Goal: Task Accomplishment & Management: Complete application form

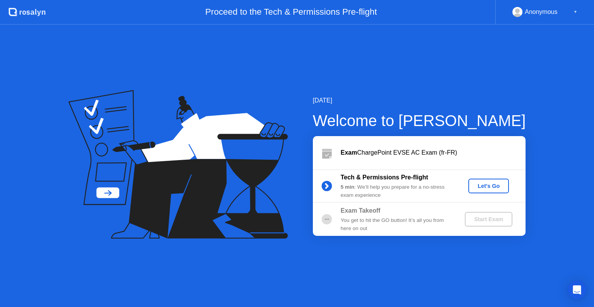
click at [482, 180] on button "Let's Go" at bounding box center [488, 186] width 41 height 15
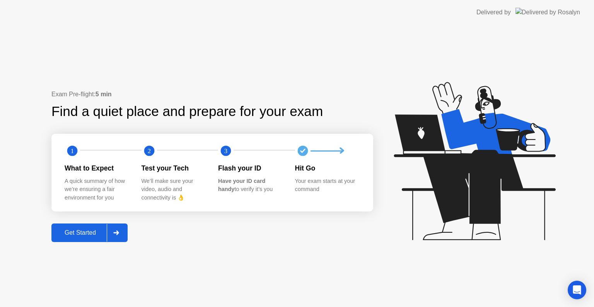
click at [90, 235] on div "Get Started" at bounding box center [80, 232] width 53 height 7
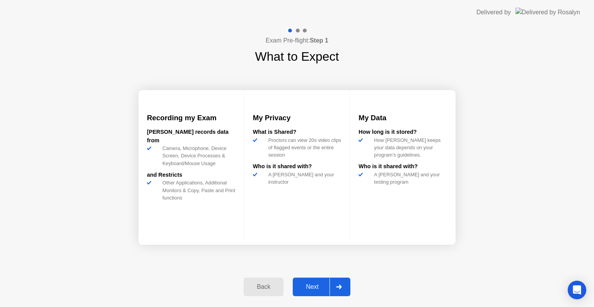
click at [312, 285] on div "Next" at bounding box center [312, 286] width 34 height 7
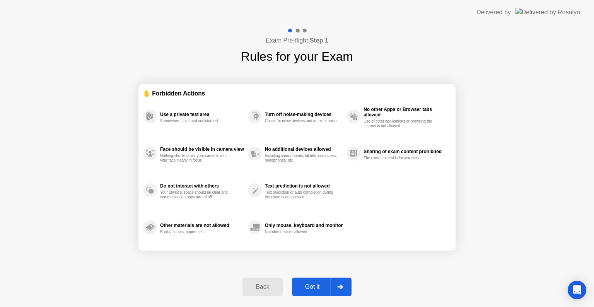
click at [321, 286] on div "Got it" at bounding box center [312, 286] width 36 height 7
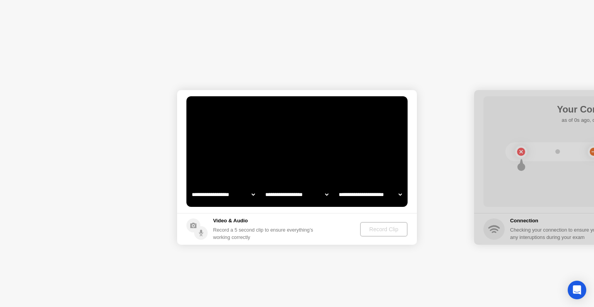
select select "**********"
select select "*******"
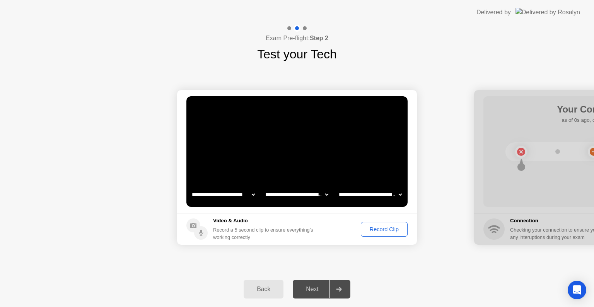
click at [391, 230] on div "Record Clip" at bounding box center [383, 229] width 41 height 6
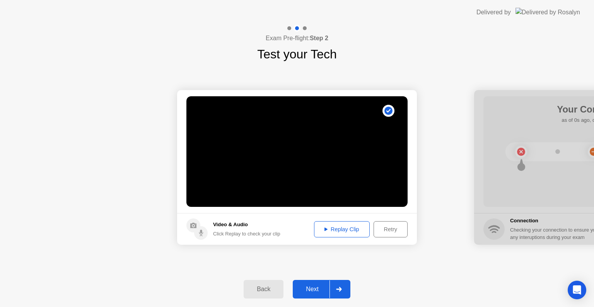
click at [337, 232] on div "Replay Clip" at bounding box center [342, 229] width 50 height 6
click at [310, 281] on button "Next" at bounding box center [322, 289] width 58 height 19
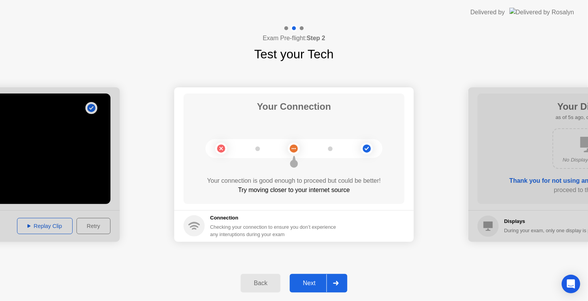
click at [315, 287] on div "Next" at bounding box center [309, 283] width 34 height 7
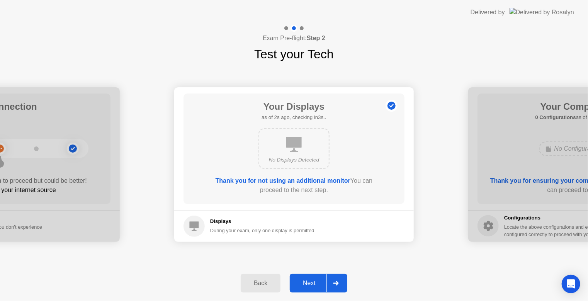
click at [314, 285] on div "Next" at bounding box center [309, 283] width 34 height 7
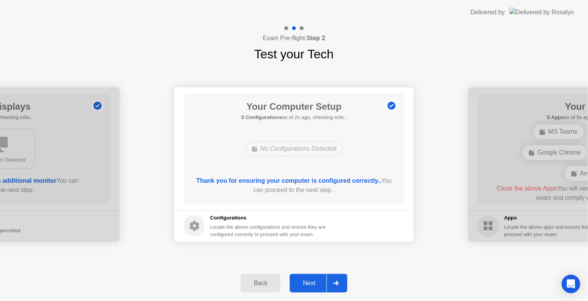
click at [306, 280] on div "Next" at bounding box center [309, 283] width 34 height 7
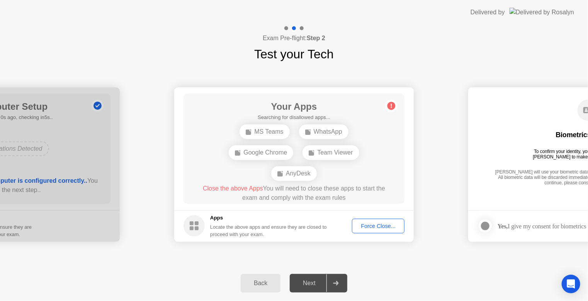
click at [380, 229] on div "Force Close..." at bounding box center [378, 226] width 47 height 6
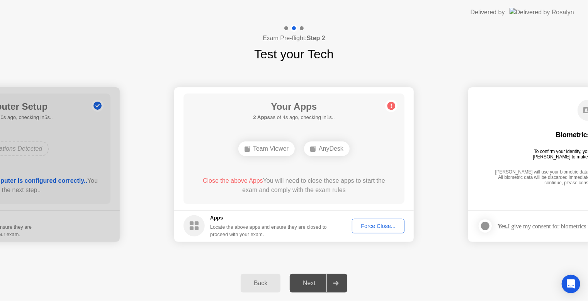
click at [372, 226] on div "Force Close..." at bounding box center [378, 226] width 47 height 6
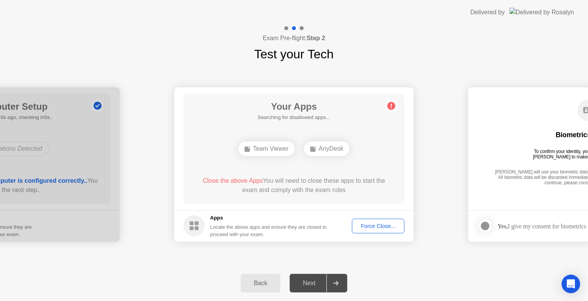
click at [313, 284] on div "Next" at bounding box center [309, 283] width 34 height 7
click at [339, 147] on div "AnyDesk" at bounding box center [327, 148] width 46 height 15
click at [396, 108] on icon at bounding box center [391, 106] width 12 height 12
click at [374, 230] on button "Force Close..." at bounding box center [378, 226] width 53 height 15
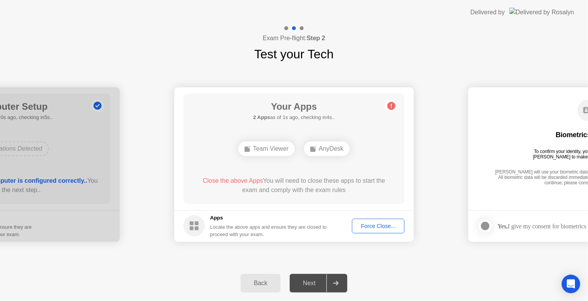
drag, startPoint x: 431, startPoint y: 182, endPoint x: 299, endPoint y: 143, distance: 138.4
click at [319, 283] on div "Next" at bounding box center [309, 283] width 34 height 7
click at [387, 223] on div "Force Close..." at bounding box center [378, 226] width 47 height 6
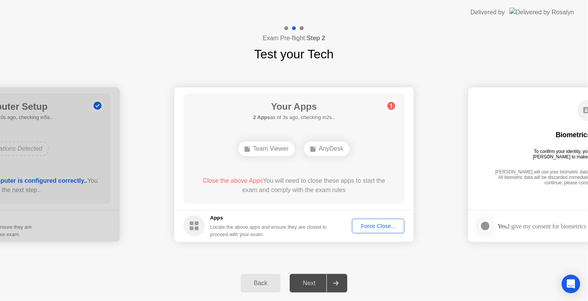
click at [395, 223] on div "Force Close..." at bounding box center [378, 226] width 47 height 6
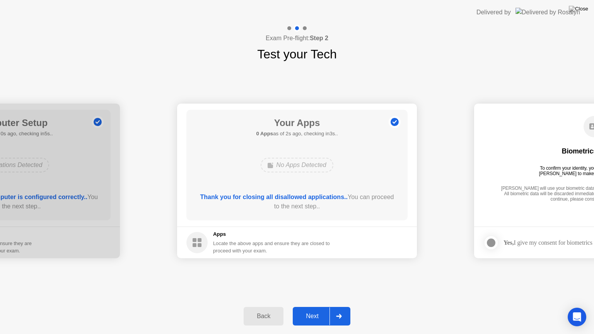
click at [308, 307] on div "Next" at bounding box center [312, 316] width 34 height 7
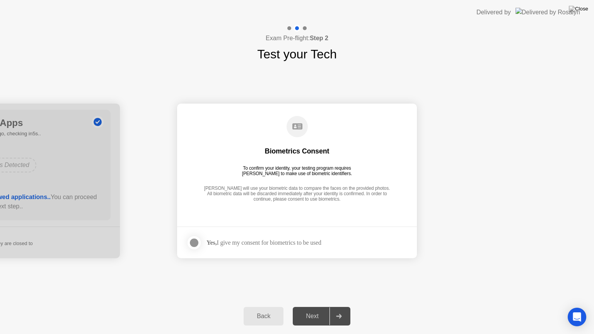
click at [290, 204] on div "Biometrics Consent To confirm your identity, your testing program requires [PER…" at bounding box center [296, 159] width 221 height 99
click at [254, 225] on main "Biometrics Consent To confirm your identity, your testing program requires [PER…" at bounding box center [297, 165] width 240 height 123
click at [190, 240] on div at bounding box center [193, 242] width 9 height 9
click at [349, 230] on footer "Yes, I give my consent for biometrics to be used" at bounding box center [297, 243] width 240 height 32
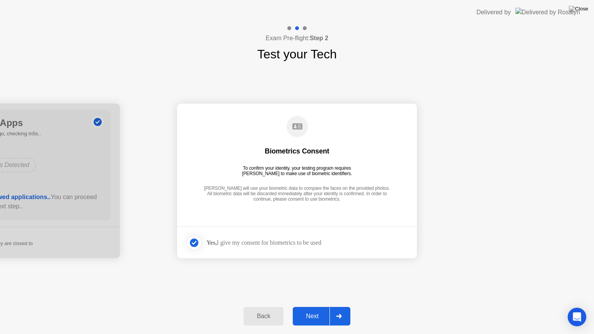
click at [306, 307] on div "Next" at bounding box center [312, 316] width 34 height 7
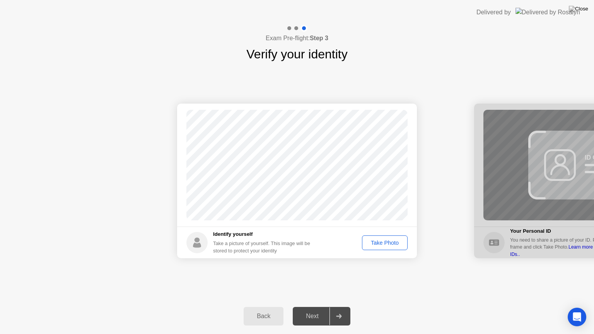
click at [378, 242] on div "Take Photo" at bounding box center [385, 243] width 40 height 6
click at [315, 307] on div "Next" at bounding box center [312, 316] width 34 height 7
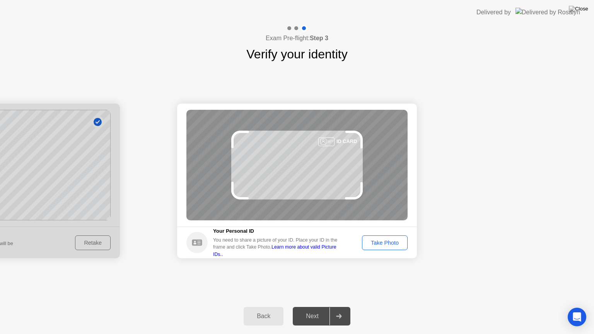
click at [387, 240] on div "Take Photo" at bounding box center [385, 243] width 40 height 6
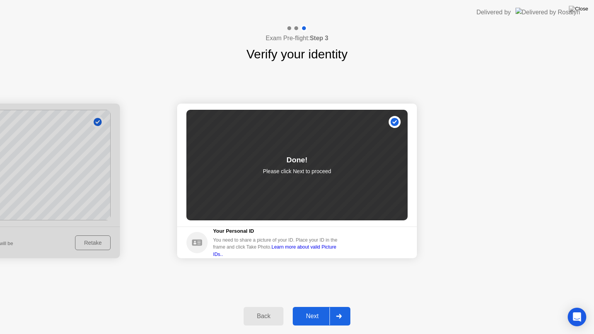
click at [321, 307] on button "Next" at bounding box center [322, 316] width 58 height 19
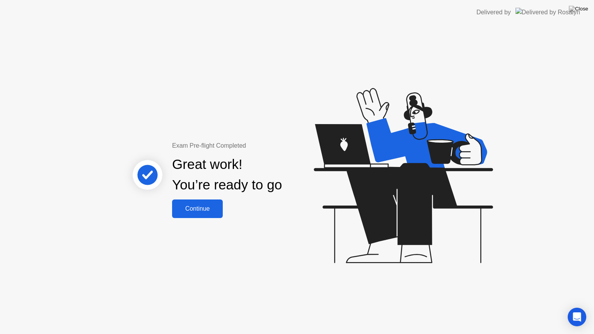
click at [196, 209] on div "Continue" at bounding box center [197, 208] width 46 height 7
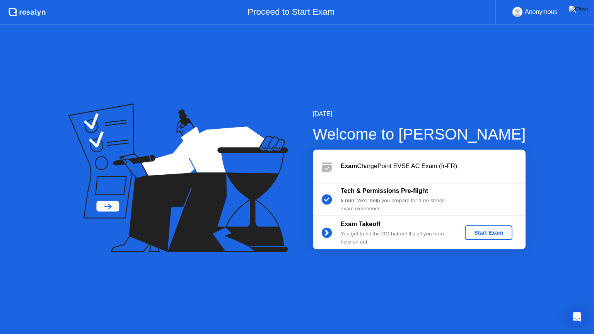
click at [484, 232] on div "Start Exam" at bounding box center [488, 233] width 41 height 6
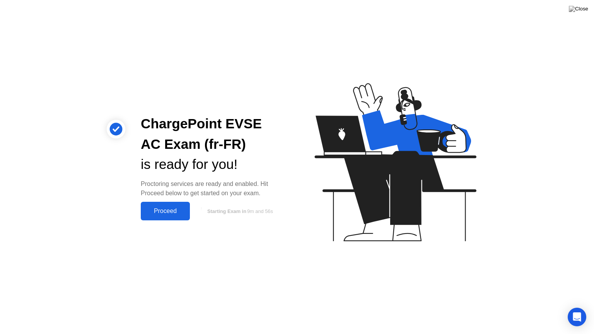
click at [232, 213] on button "Starting Exam in 9m and 56s" at bounding box center [239, 211] width 91 height 15
click at [157, 210] on div "Proceed" at bounding box center [165, 211] width 44 height 7
